Goal: Transaction & Acquisition: Subscribe to service/newsletter

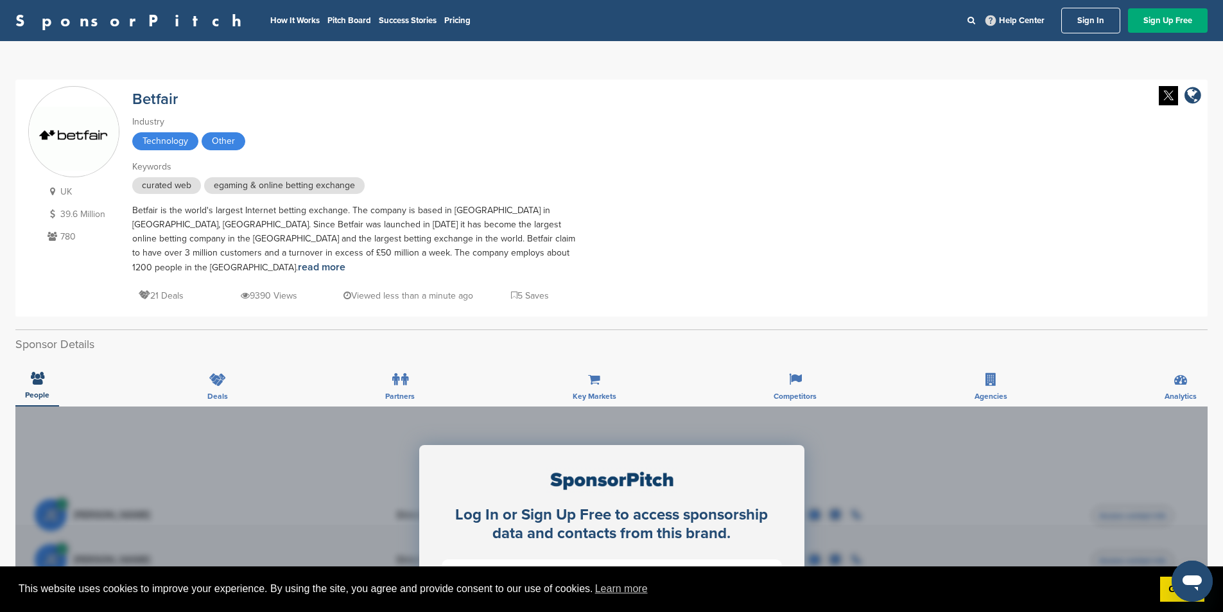
drag, startPoint x: 921, startPoint y: 144, endPoint x: 991, endPoint y: 143, distance: 70.6
click at [921, 144] on div "UK 39.6 Million 780 Betfair Industry Technology Other Keywords curated web egam…" at bounding box center [611, 198] width 1167 height 224
click at [1145, 24] on link "Sign Up Free" at bounding box center [1168, 20] width 80 height 24
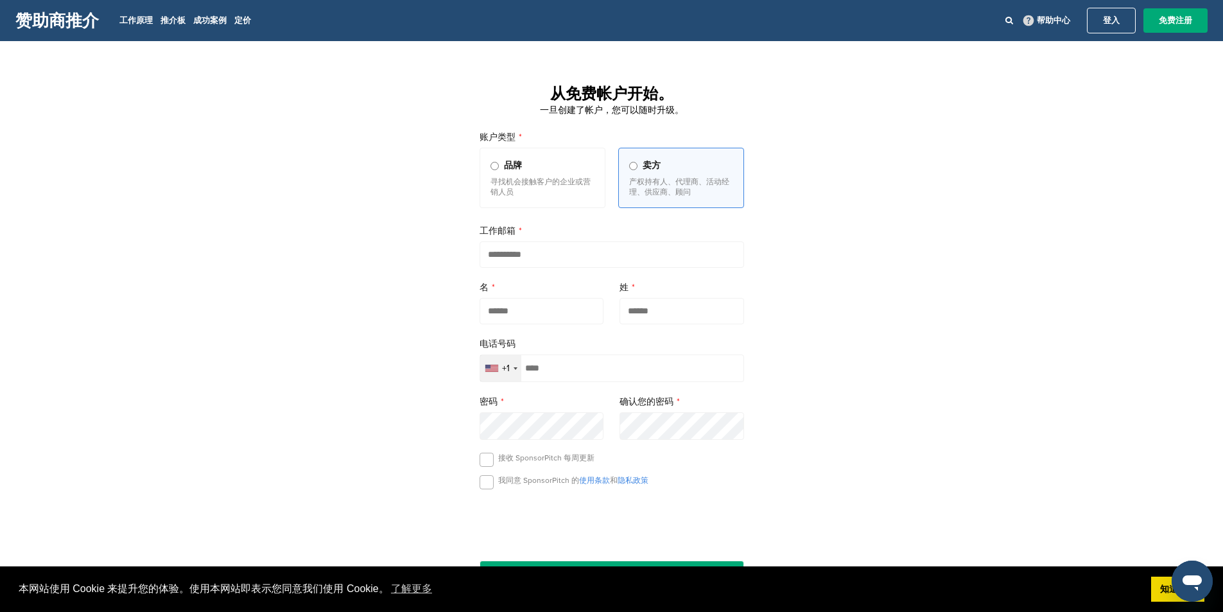
click at [585, 175] on label "品牌 寻找机会接触客户的企业或营销人员" at bounding box center [543, 178] width 126 height 60
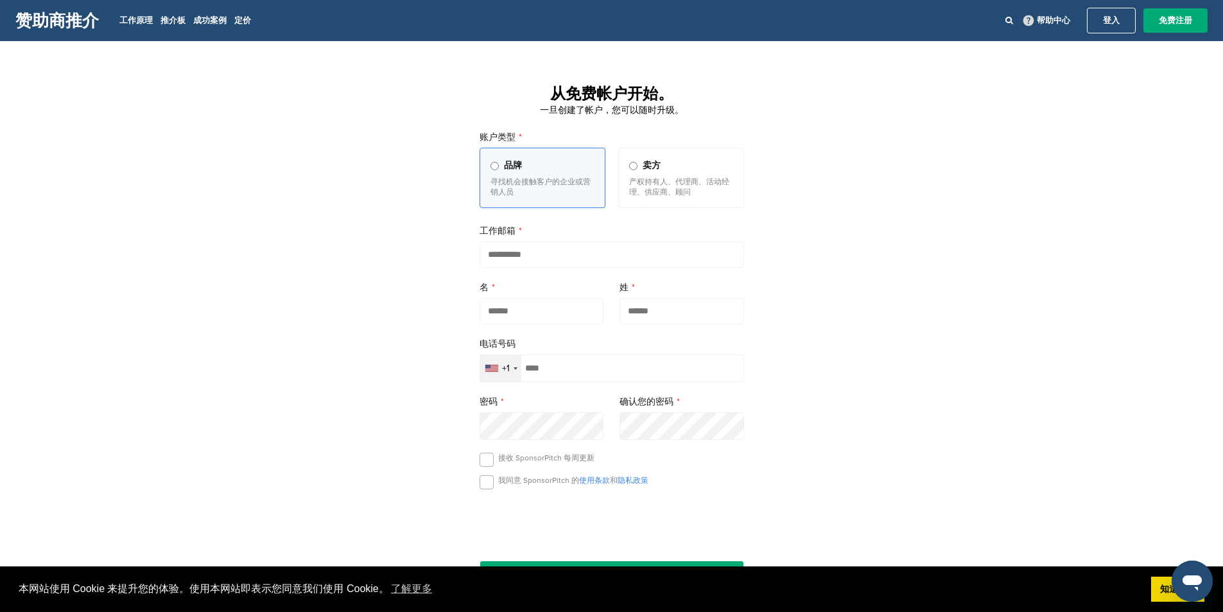
click at [643, 191] on font "产权持有人、代理商、活动经理、供应商、顾问" at bounding box center [679, 186] width 100 height 19
